Goal: Task Accomplishment & Management: Manage account settings

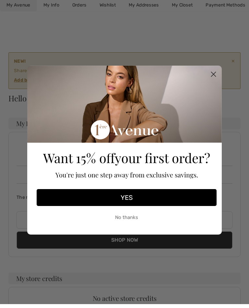
scroll to position [5, 0]
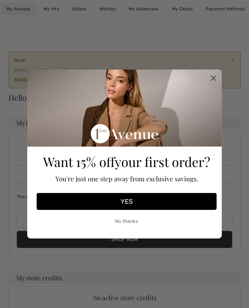
click at [215, 75] on circle "Close dialog" at bounding box center [214, 78] width 11 height 11
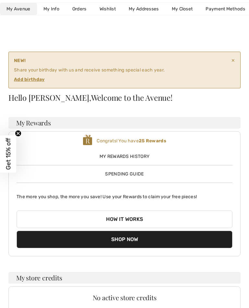
click at [35, 80] on ins "Add birthday" at bounding box center [29, 80] width 31 height 6
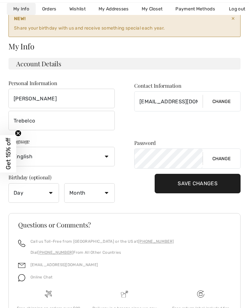
scroll to position [49, 0]
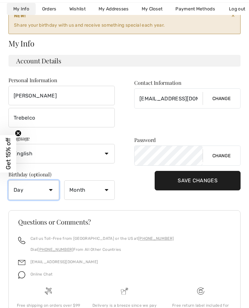
click at [51, 190] on select "Day 1 2 3 4 5 6 7 8 9 10 11 12 13 14 15 16 17 18 19 20 21 22 23 24 25 26 27 28 …" at bounding box center [33, 190] width 51 height 19
select select "16"
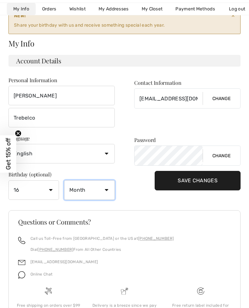
click at [108, 192] on select "Month January February March April May June July August September October Novem…" at bounding box center [89, 189] width 51 height 19
select select "4"
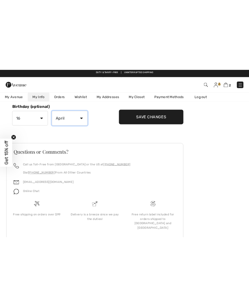
scroll to position [80, 0]
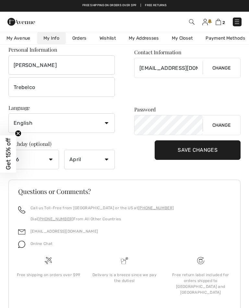
click at [192, 38] on link "My Closet" at bounding box center [183, 38] width 34 height 12
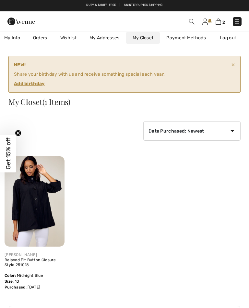
scroll to position [0, 0]
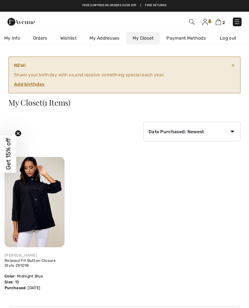
click at [12, 36] on link "My Info" at bounding box center [12, 38] width 29 height 12
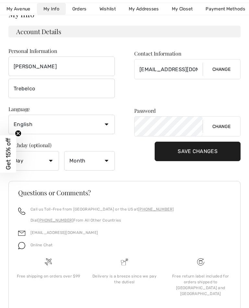
scroll to position [83, 0]
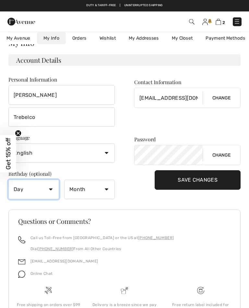
click at [49, 187] on select "Day 1 2 3 4 5 6 7 8 9 10 11 12 13 14 15 16 17 18 19 20 21 22 23 24 25 26 27 28 …" at bounding box center [33, 189] width 51 height 19
select select "16"
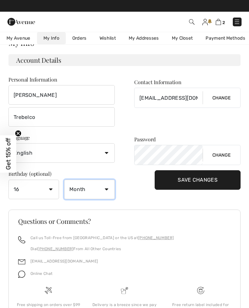
click at [109, 190] on select "Month January February March April May June July August September October Novem…" at bounding box center [89, 189] width 51 height 19
select select "4"
click at [208, 183] on input "Save Changes" at bounding box center [198, 179] width 86 height 19
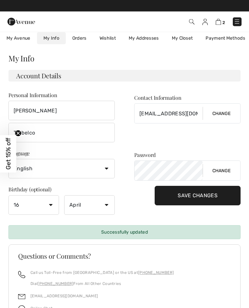
scroll to position [0, 0]
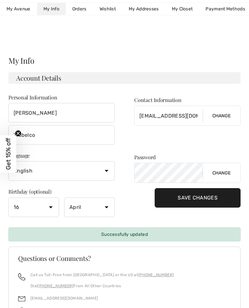
click at [23, 9] on span "My Avenue" at bounding box center [18, 9] width 24 height 7
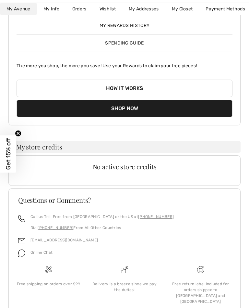
scroll to position [97, 0]
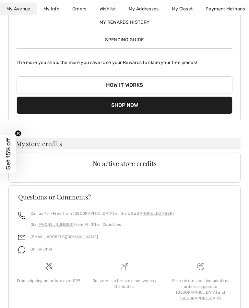
click at [134, 86] on button "How it works" at bounding box center [125, 85] width 216 height 18
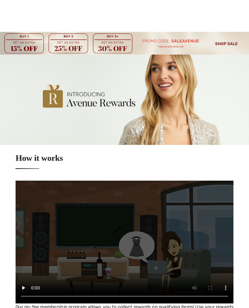
checkbox input "true"
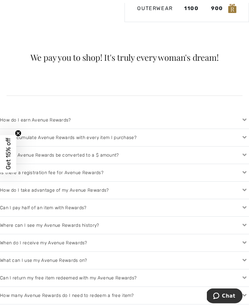
scroll to position [601, 0]
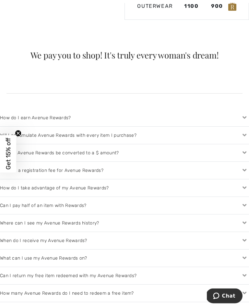
click at [245, 188] on icon at bounding box center [244, 188] width 9 height 7
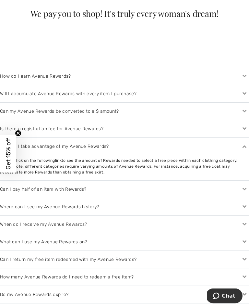
scroll to position [643, 0]
click at [244, 192] on icon at bounding box center [244, 189] width 9 height 7
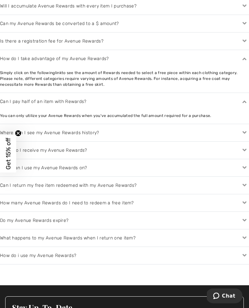
scroll to position [730, 0]
click at [246, 184] on icon at bounding box center [244, 185] width 9 height 7
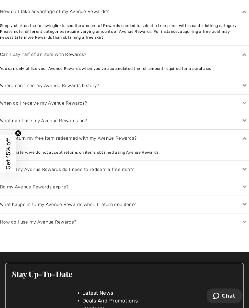
scroll to position [778, 0]
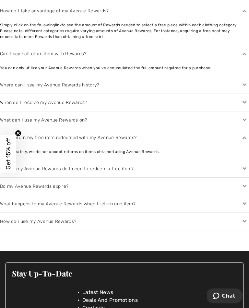
click at [245, 186] on icon at bounding box center [244, 186] width 9 height 7
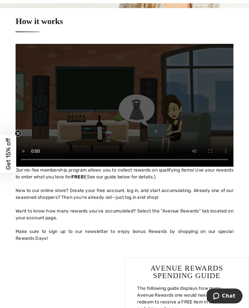
scroll to position [134, 0]
